Goal: Task Accomplishment & Management: Manage account settings

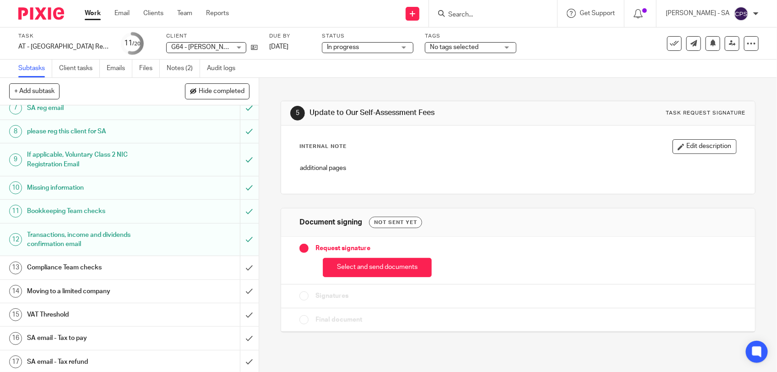
scroll to position [229, 0]
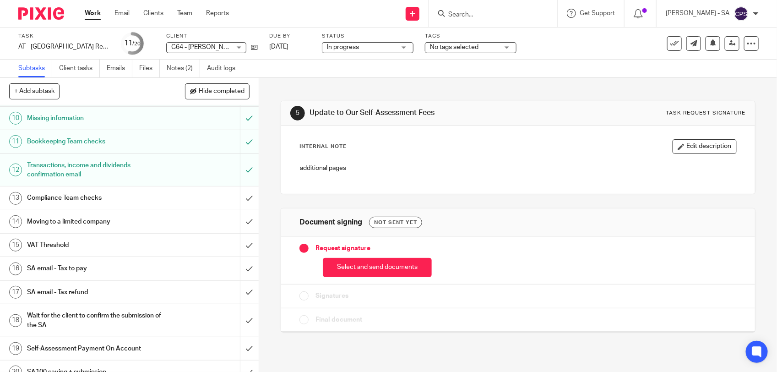
click at [98, 269] on h1 "SA email - Tax to pay" at bounding box center [95, 268] width 136 height 14
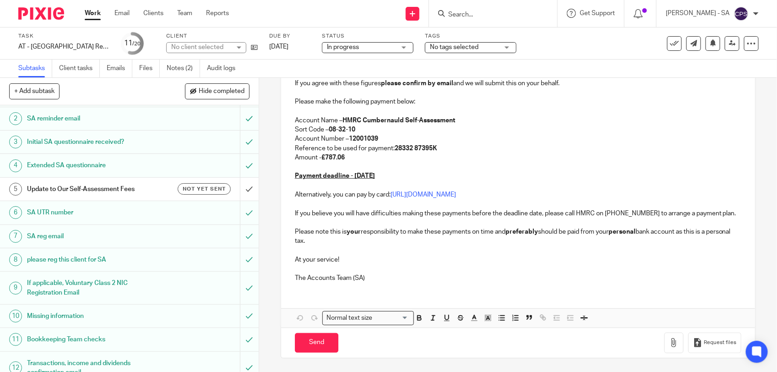
scroll to position [57, 0]
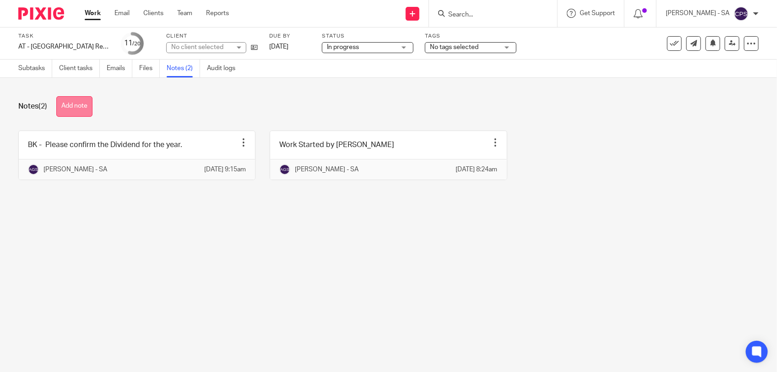
click at [78, 97] on button "Add note" at bounding box center [74, 106] width 36 height 21
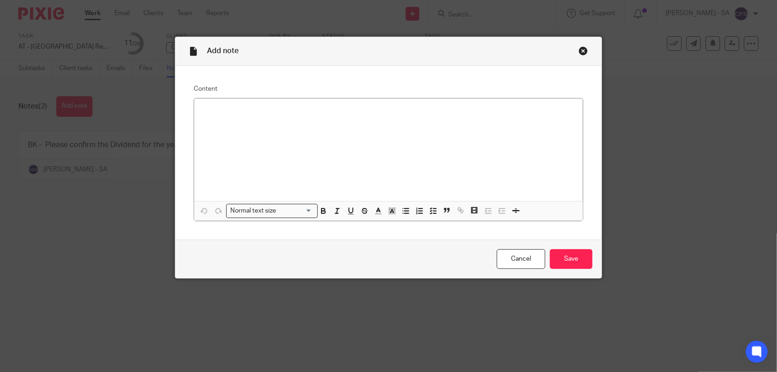
click at [207, 106] on p at bounding box center [388, 110] width 374 height 9
paste div
click at [227, 111] on p "Please check SA and send to the client." at bounding box center [388, 110] width 374 height 9
drag, startPoint x: 195, startPoint y: 110, endPoint x: 311, endPoint y: 117, distance: 116.5
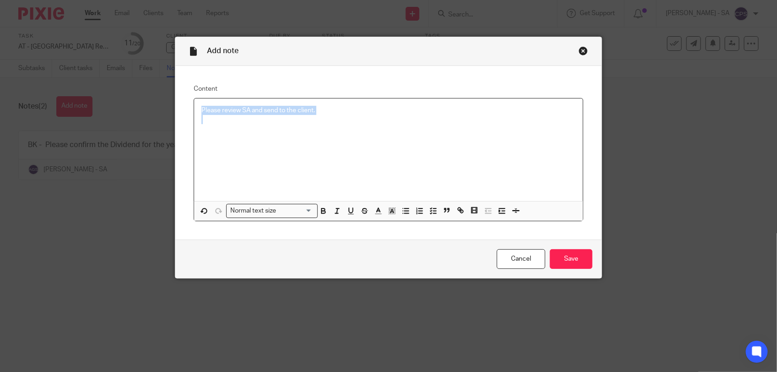
click at [311, 117] on div "Please review SA and send to the client." at bounding box center [388, 149] width 389 height 103
click at [433, 211] on line "button" at bounding box center [434, 211] width 3 height 0
click at [296, 138] on div "Please review SA and send to the client." at bounding box center [388, 149] width 389 height 103
click at [552, 262] on input "Save" at bounding box center [571, 259] width 43 height 20
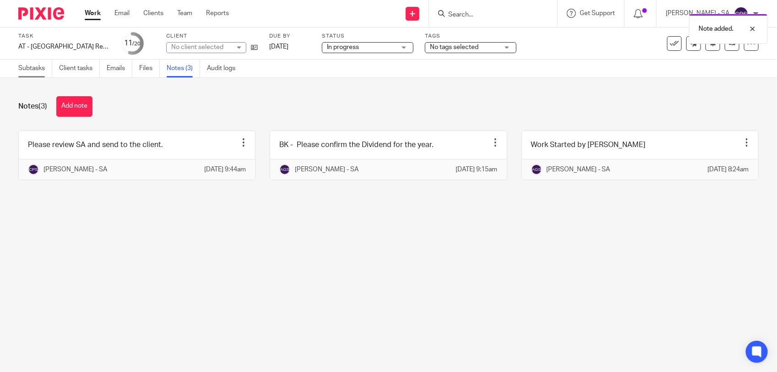
click at [23, 71] on link "Subtasks" at bounding box center [35, 69] width 34 height 18
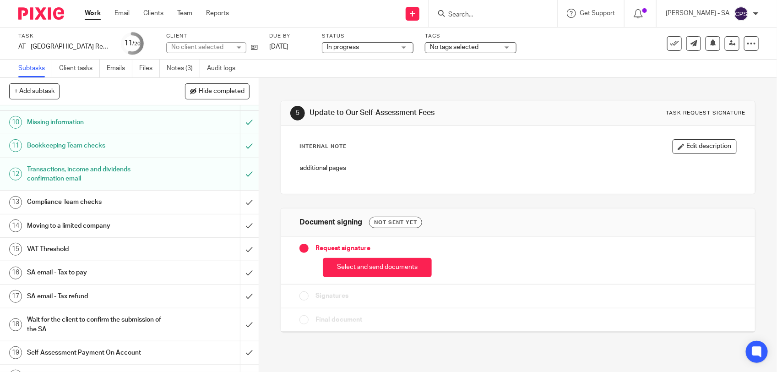
scroll to position [229, 0]
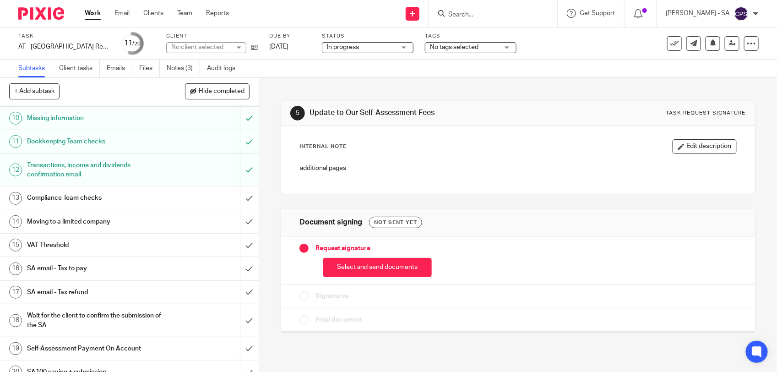
click at [371, 45] on span "In progress" at bounding box center [361, 48] width 69 height 10
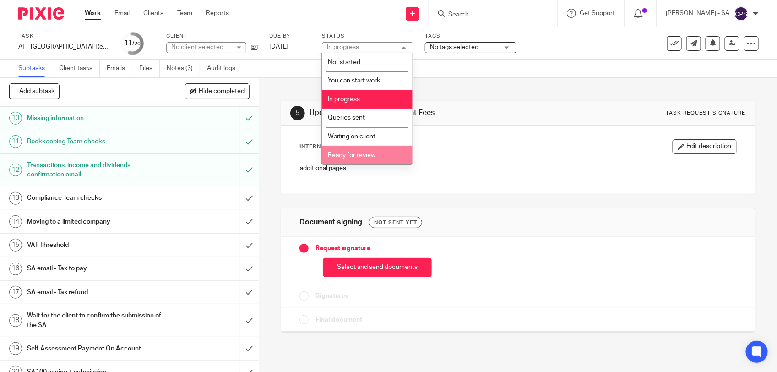
click at [348, 152] on span "Ready for review" at bounding box center [352, 155] width 48 height 6
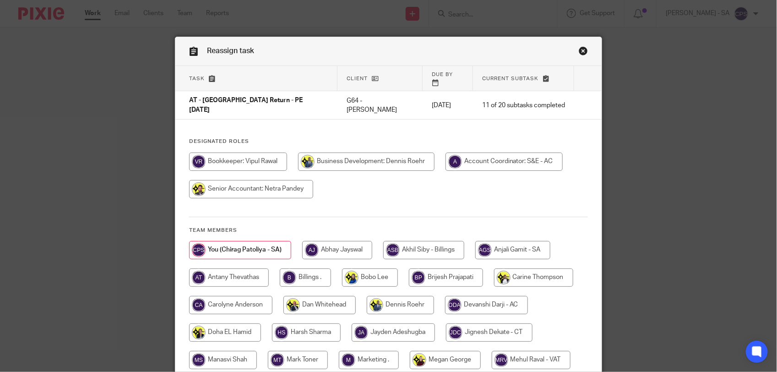
click at [579, 49] on link "Close this dialog window" at bounding box center [583, 52] width 9 height 12
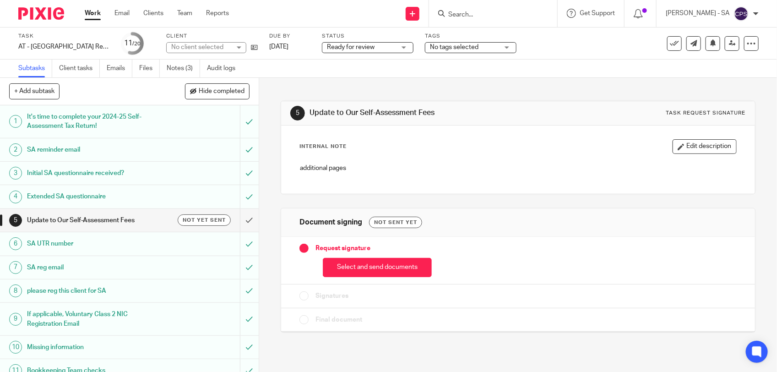
click at [356, 47] on span "Ready for review" at bounding box center [351, 47] width 48 height 6
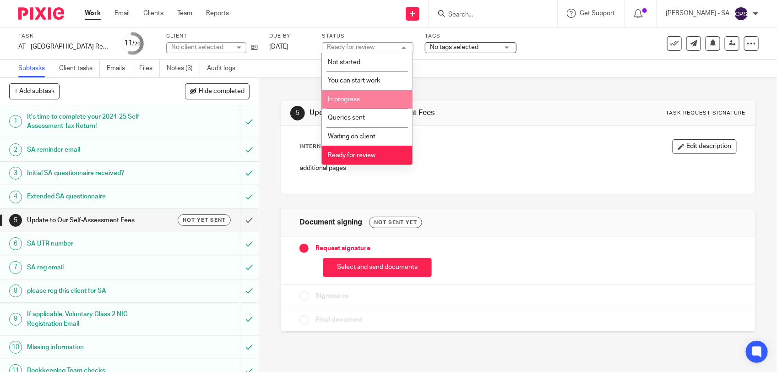
click at [351, 101] on span "In progress" at bounding box center [344, 99] width 32 height 6
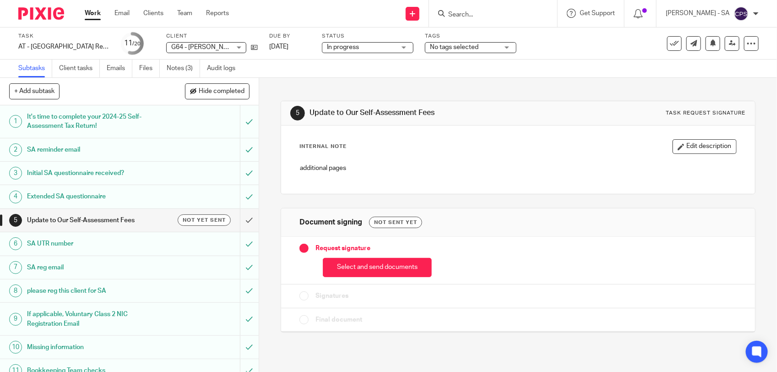
click at [477, 15] on input "Search" at bounding box center [488, 15] width 82 height 8
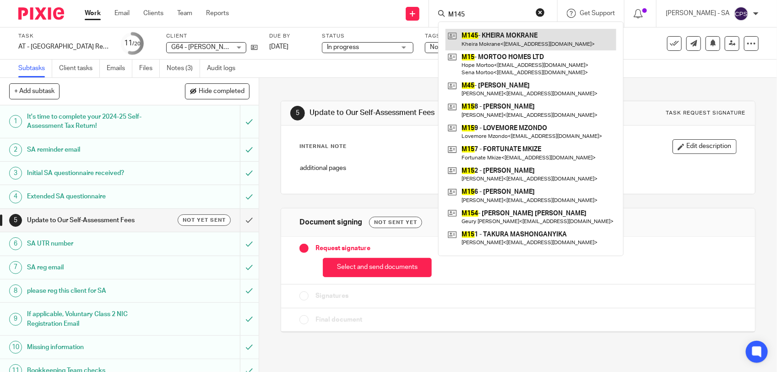
type input "M145"
click at [482, 33] on link at bounding box center [530, 39] width 171 height 21
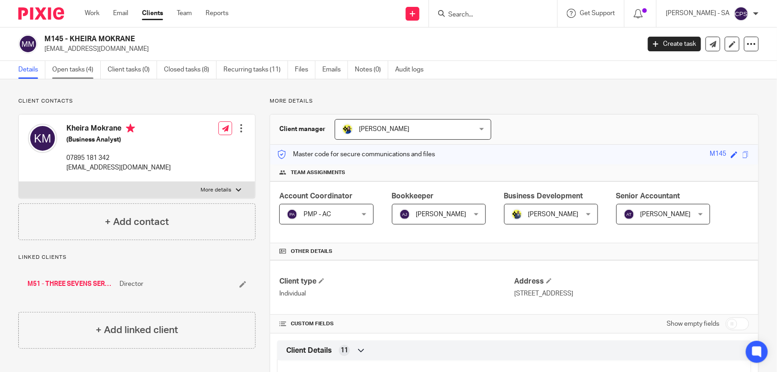
click at [81, 73] on link "Open tasks (4)" at bounding box center [76, 70] width 49 height 18
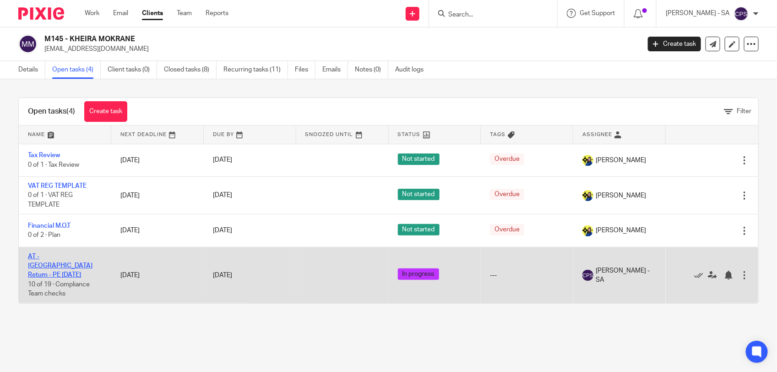
click at [55, 253] on link "AT - [GEOGRAPHIC_DATA] Return - PE [DATE]" at bounding box center [60, 265] width 65 height 25
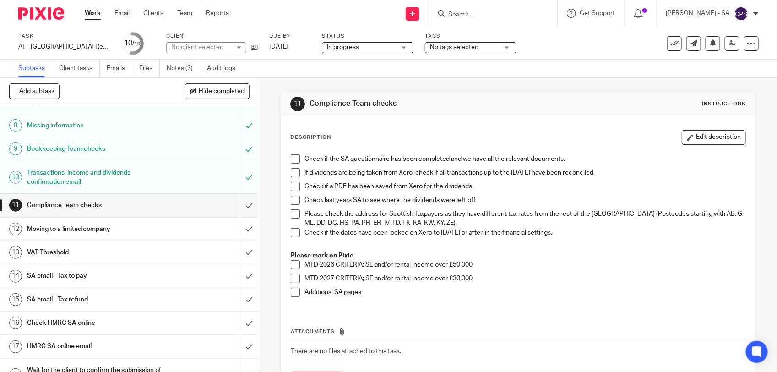
scroll to position [172, 0]
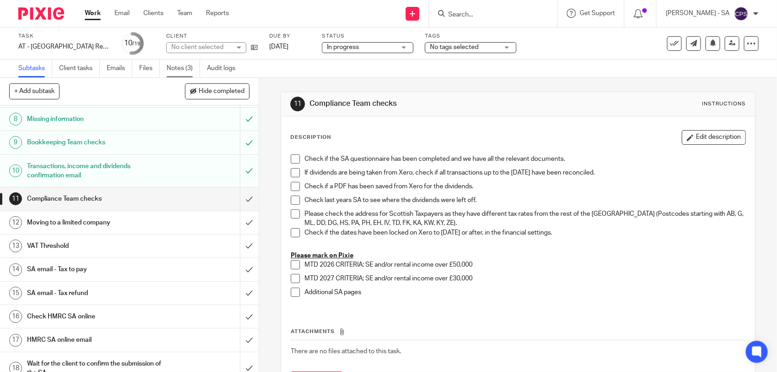
click at [179, 67] on link "Notes (3)" at bounding box center [183, 69] width 33 height 18
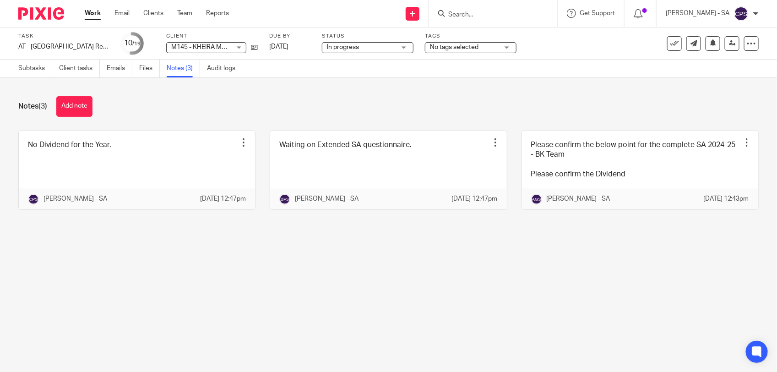
click at [467, 14] on input "Search" at bounding box center [488, 15] width 82 height 8
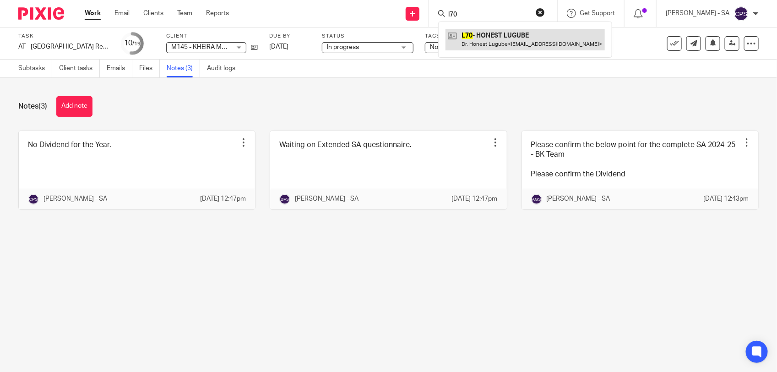
type input "l70"
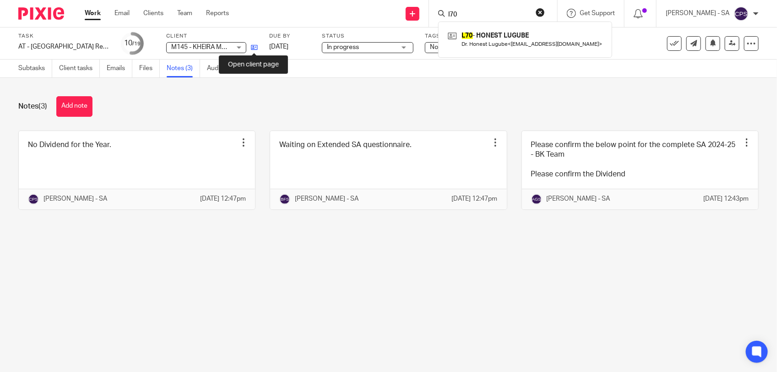
click at [251, 46] on icon at bounding box center [254, 47] width 7 height 7
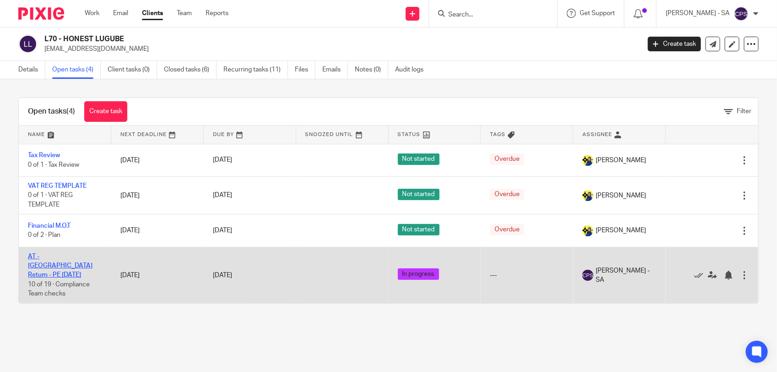
click at [46, 257] on link "AT - [GEOGRAPHIC_DATA] Return - PE [DATE]" at bounding box center [60, 265] width 65 height 25
